Goal: Task Accomplishment & Management: Manage account settings

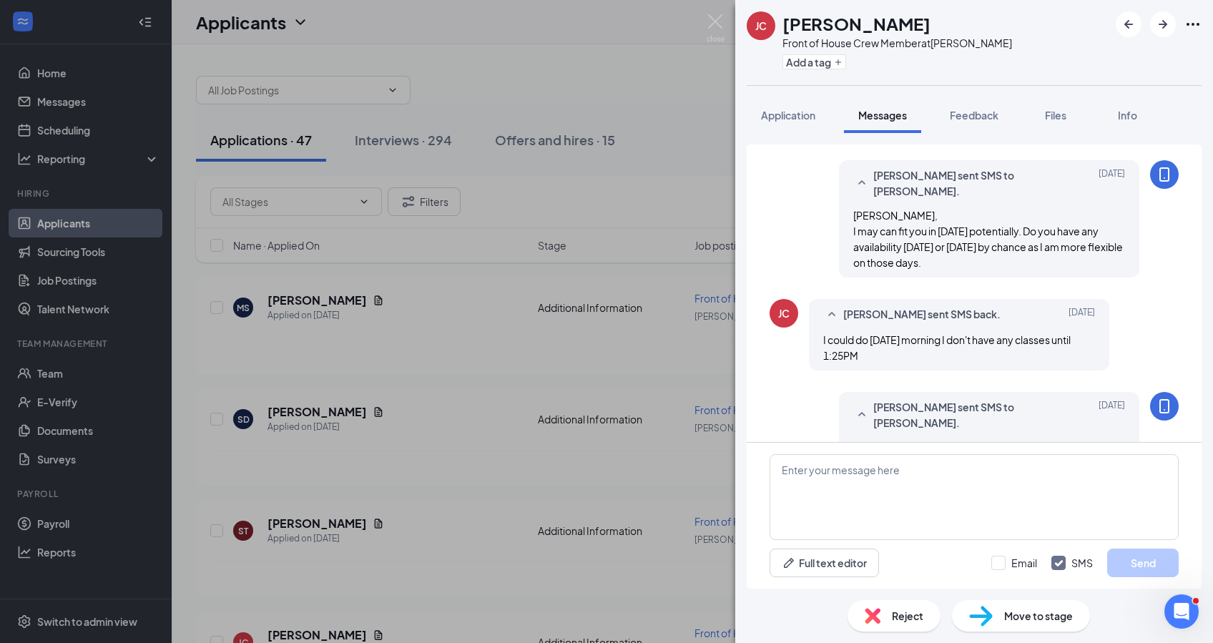
scroll to position [773, 0]
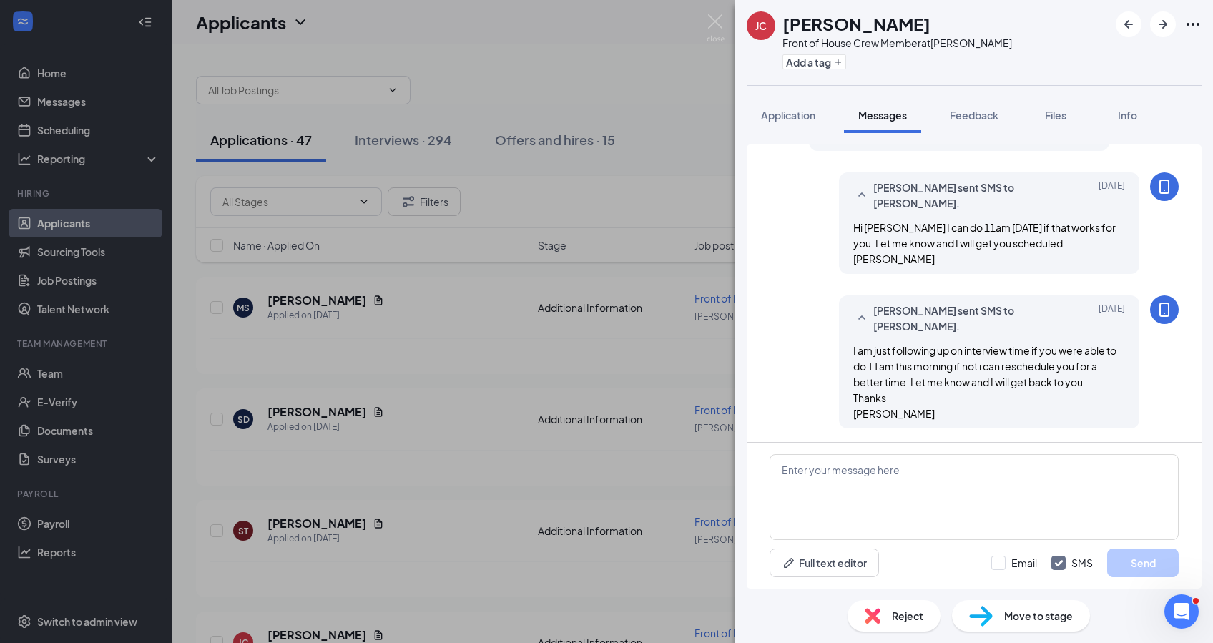
click at [401, 140] on div "[PERSON_NAME] [PERSON_NAME] Front of House Crew Member at [PERSON_NAME] Add a t…" at bounding box center [606, 321] width 1213 height 643
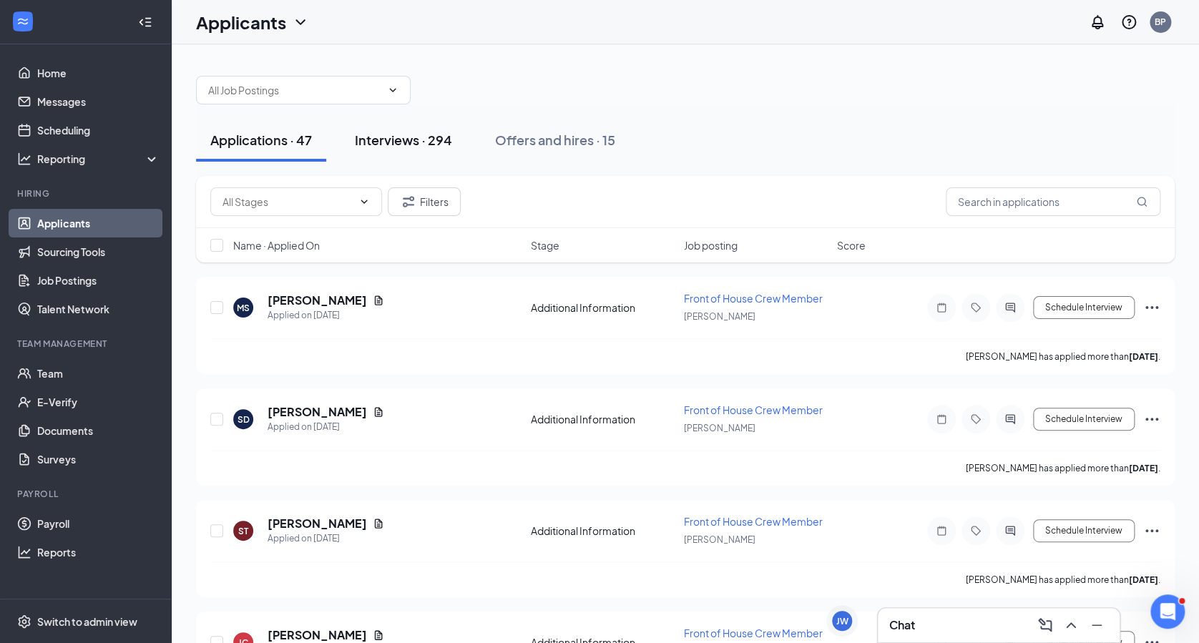
click at [406, 137] on div "Interviews · 294" at bounding box center [403, 140] width 97 height 18
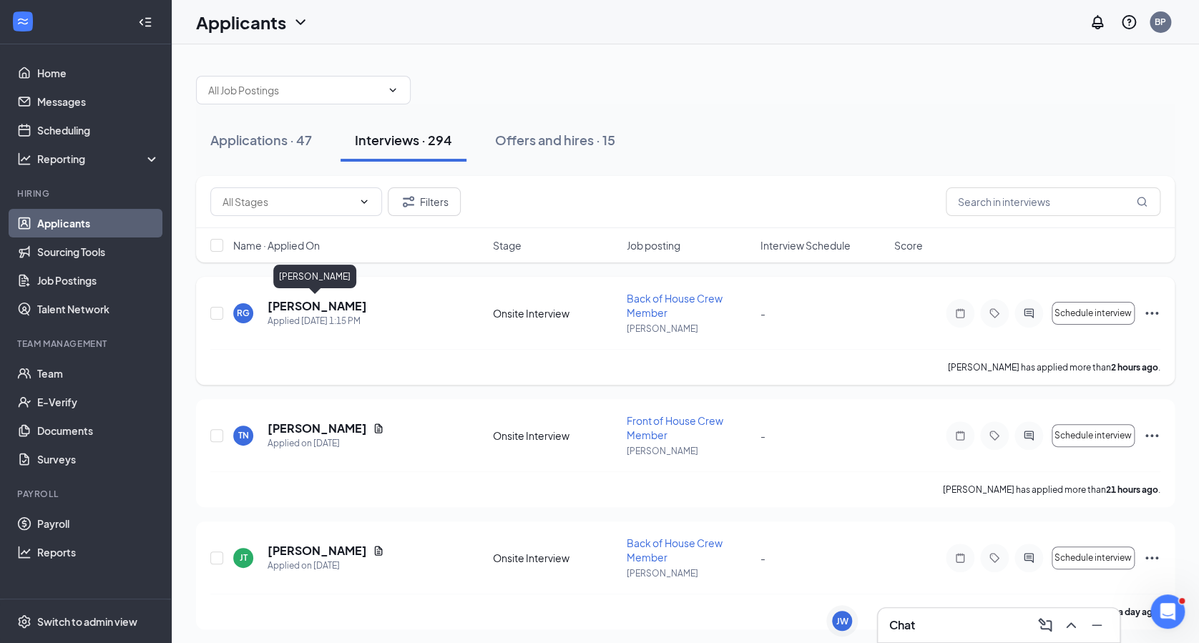
click at [307, 299] on h5 "[PERSON_NAME]" at bounding box center [316, 306] width 99 height 16
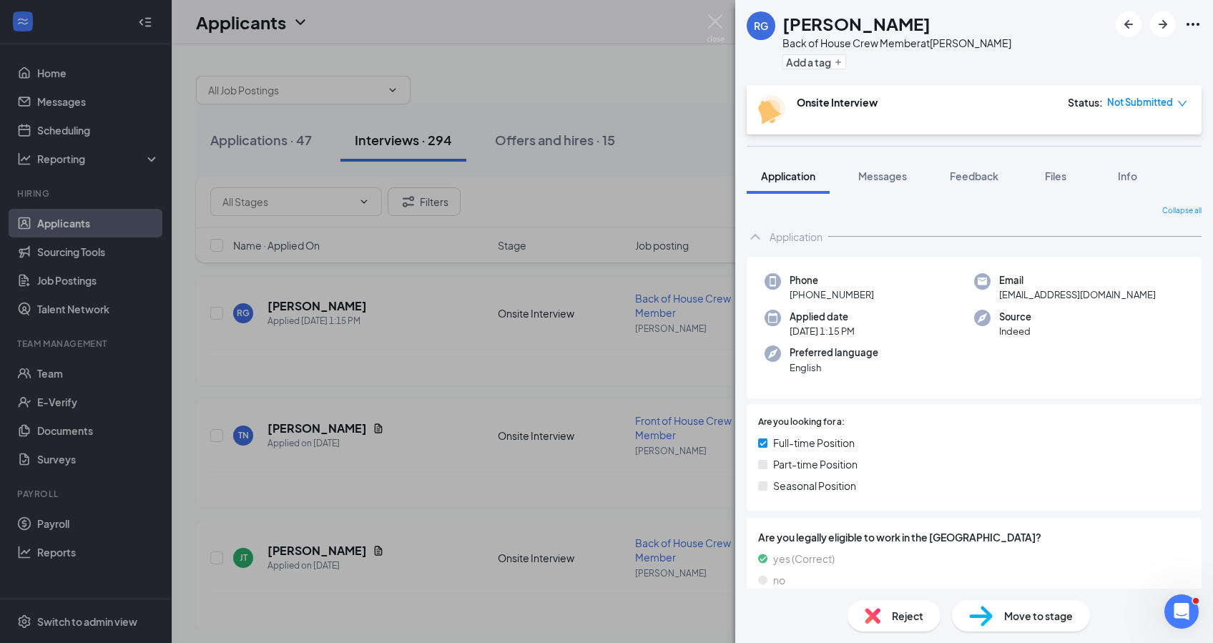
drag, startPoint x: 878, startPoint y: 175, endPoint x: 950, endPoint y: 276, distance: 124.2
click at [950, 276] on div "RG [PERSON_NAME] Back of House Crew Member at [PERSON_NAME] Add a tag Onsite In…" at bounding box center [974, 321] width 478 height 643
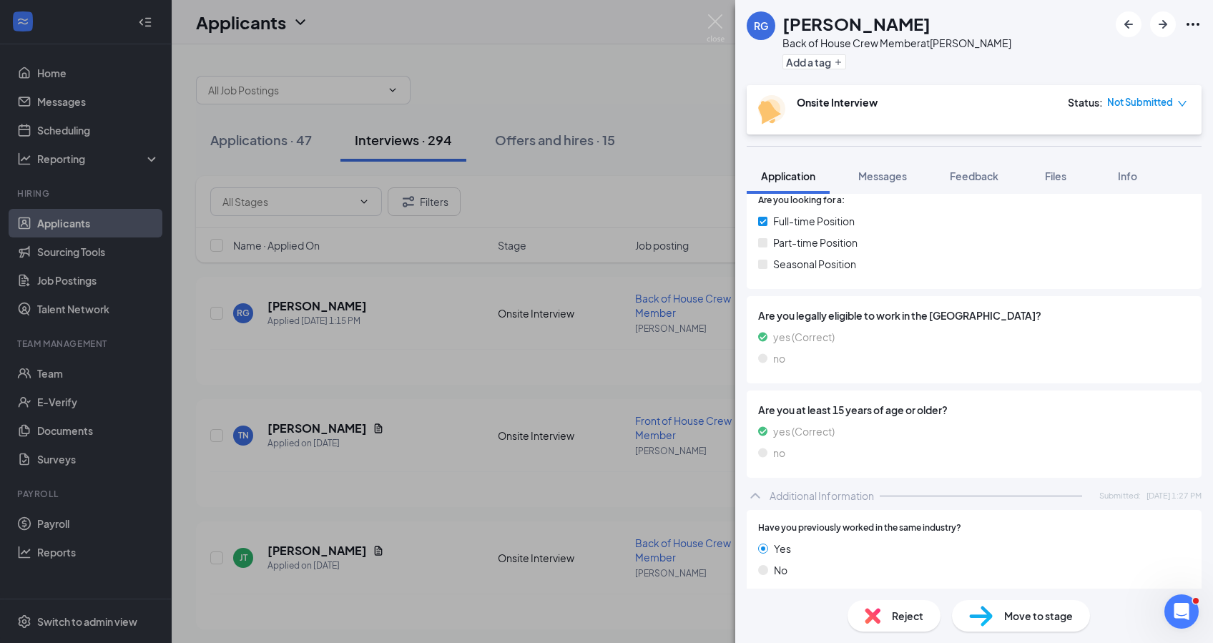
scroll to position [567, 0]
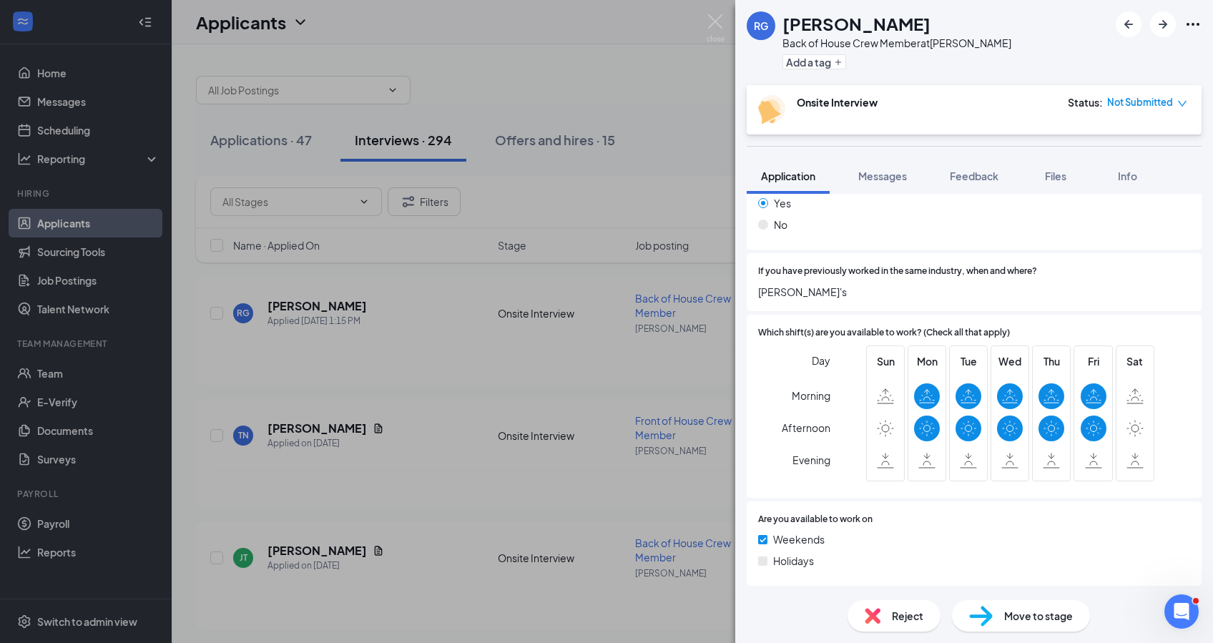
click at [310, 422] on div "RG [PERSON_NAME] Back of House Crew Member at [PERSON_NAME] Add a tag Onsite In…" at bounding box center [606, 321] width 1213 height 643
click at [319, 425] on div "RG [PERSON_NAME] Back of House Crew Member at [PERSON_NAME] Add a tag Onsite In…" at bounding box center [606, 321] width 1213 height 643
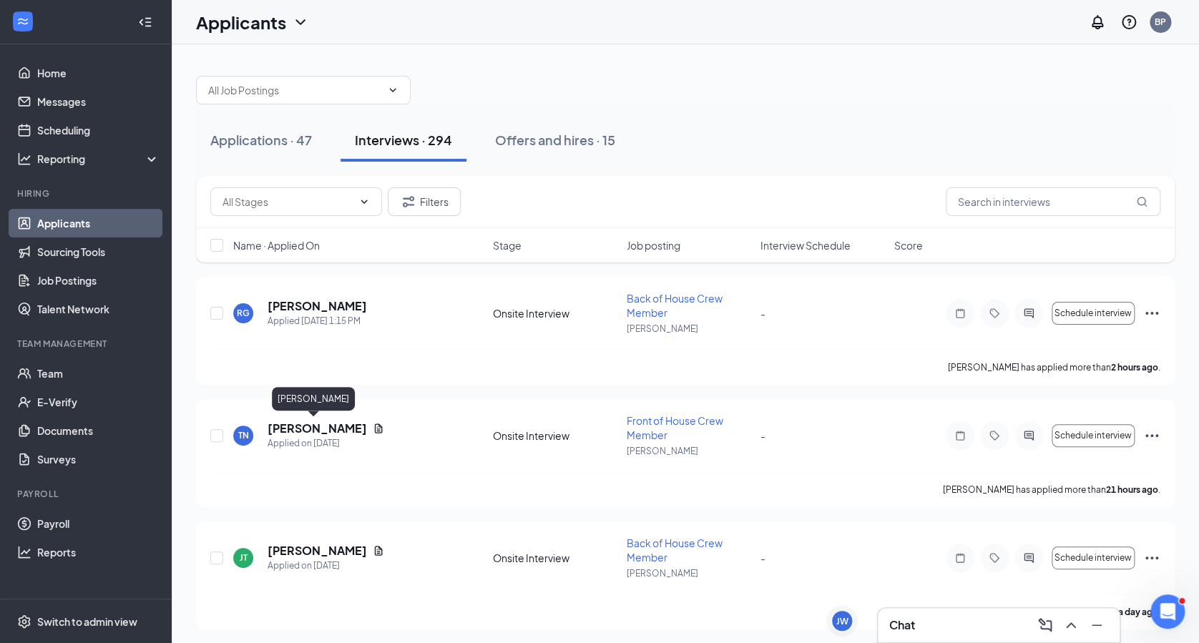
click at [319, 425] on h5 "[PERSON_NAME]" at bounding box center [316, 429] width 99 height 16
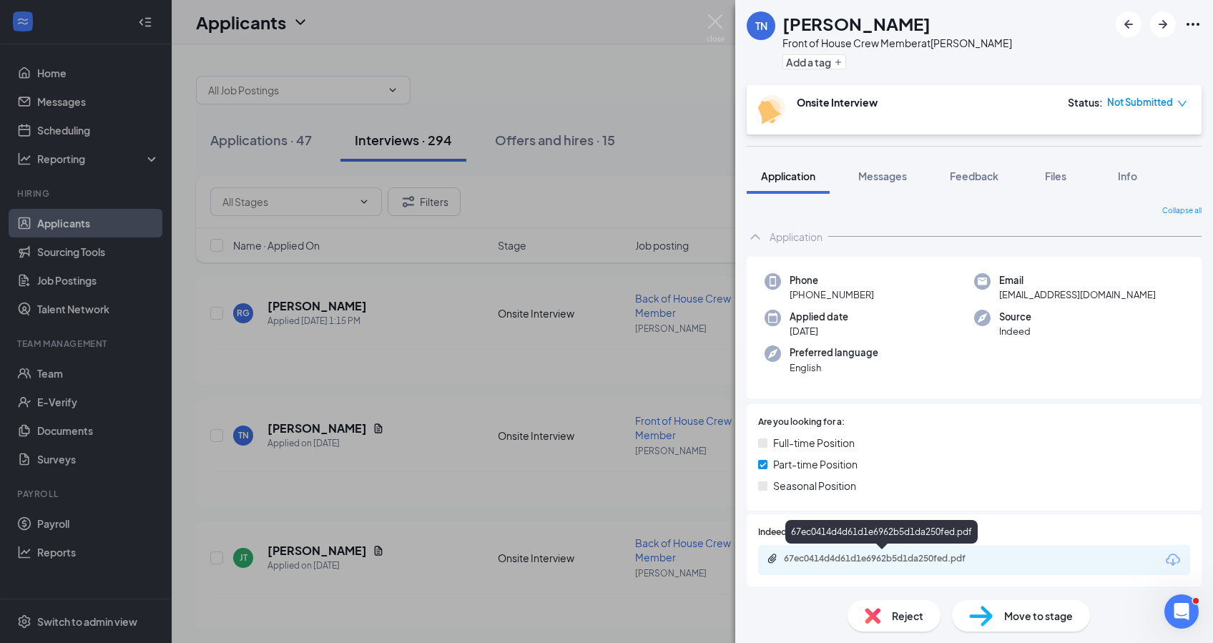
click at [943, 561] on div "67ec0414d4d61d1e6962b5d1da250fed.pdf" at bounding box center [884, 558] width 200 height 11
